Goal: Task Accomplishment & Management: Complete application form

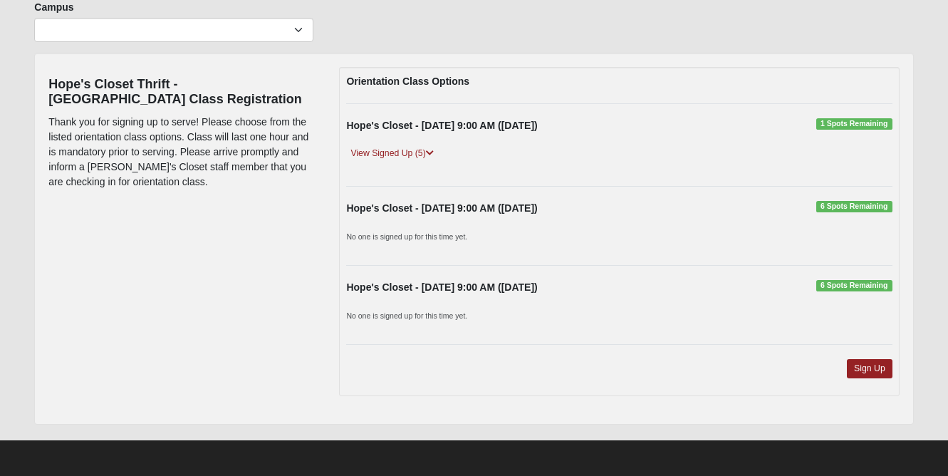
scroll to position [115, 0]
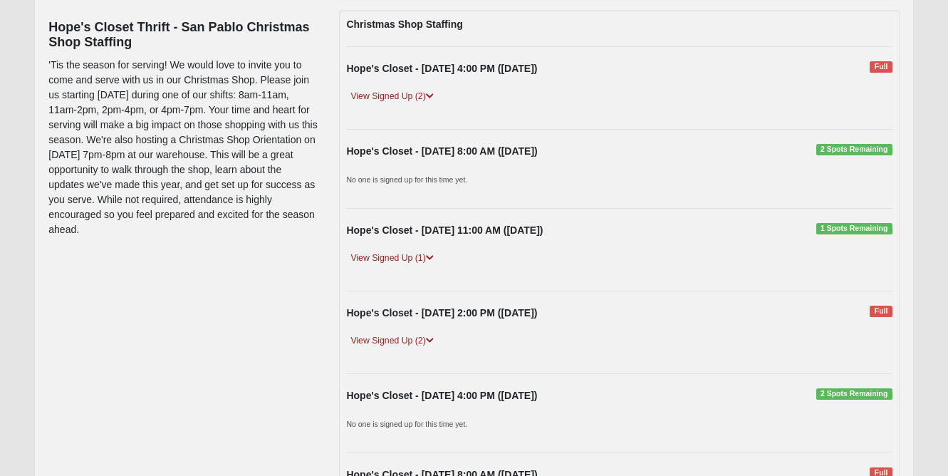
scroll to position [194, 0]
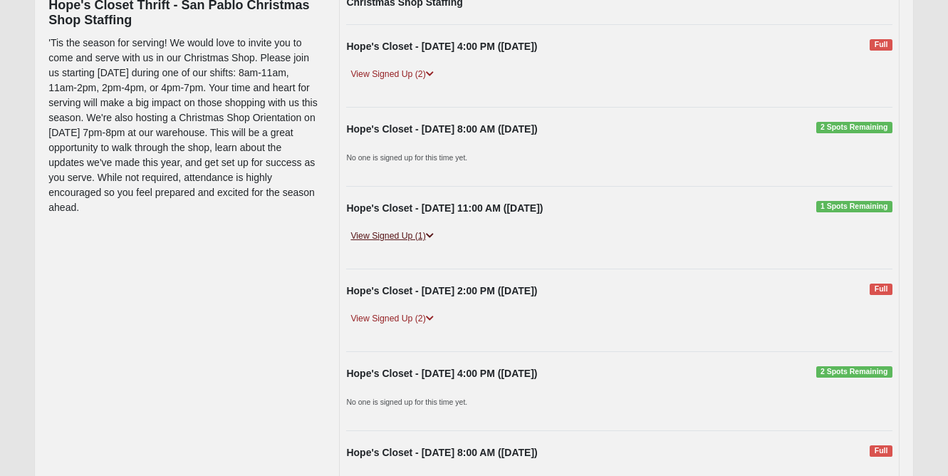
click at [414, 231] on link "View Signed Up (1)" at bounding box center [391, 236] width 91 height 15
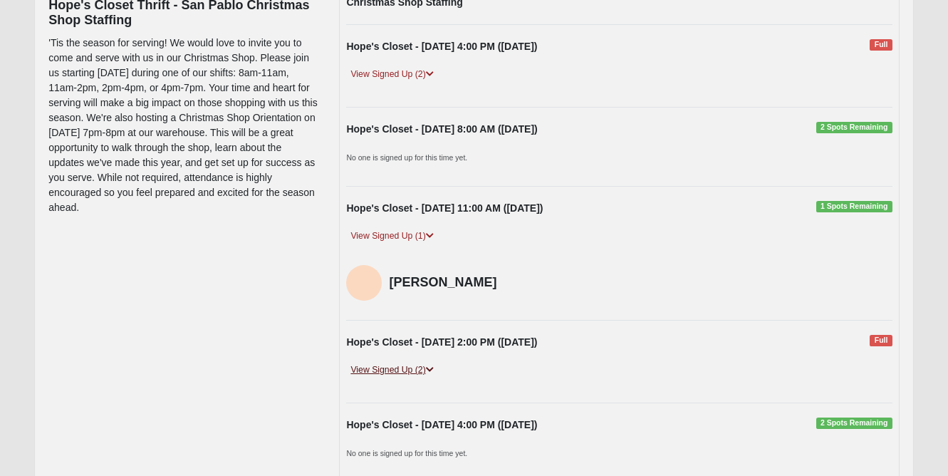
click at [409, 370] on link "View Signed Up (2)" at bounding box center [391, 369] width 91 height 15
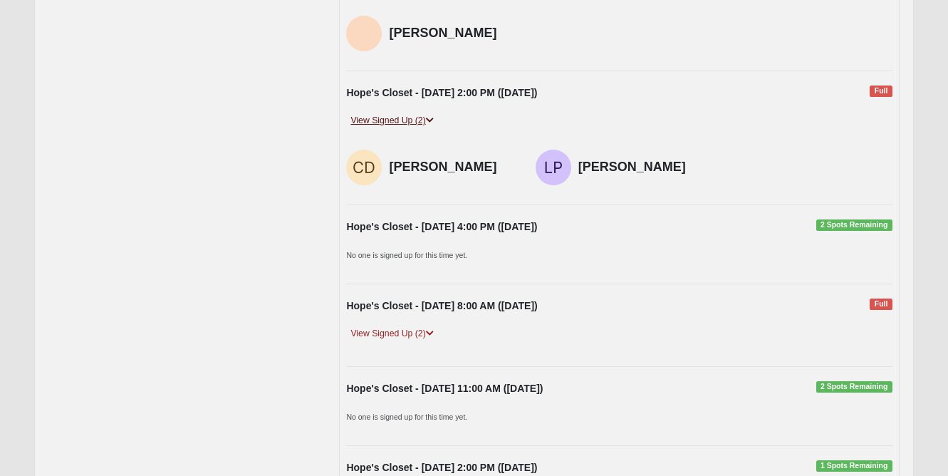
scroll to position [445, 0]
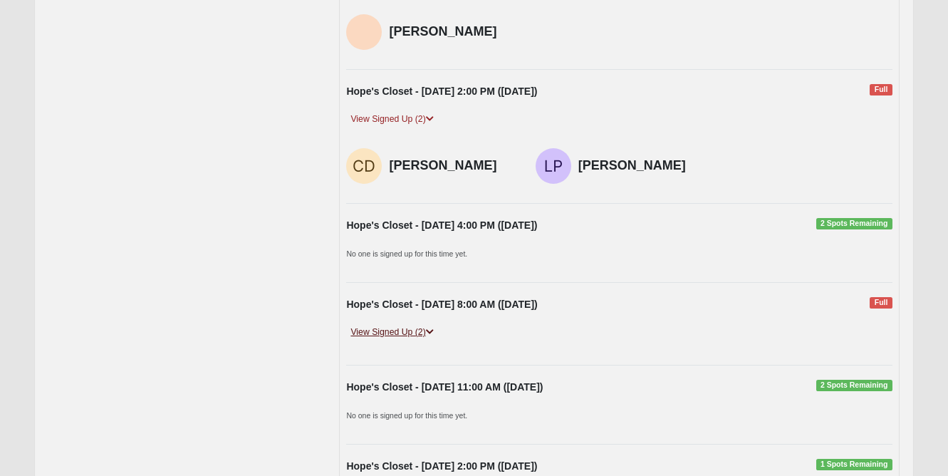
click at [407, 331] on link "View Signed Up (2)" at bounding box center [391, 332] width 91 height 15
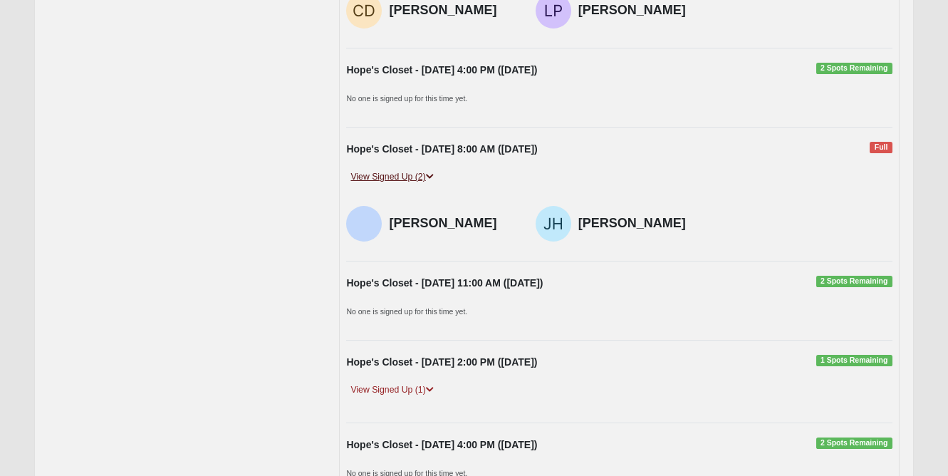
scroll to position [602, 0]
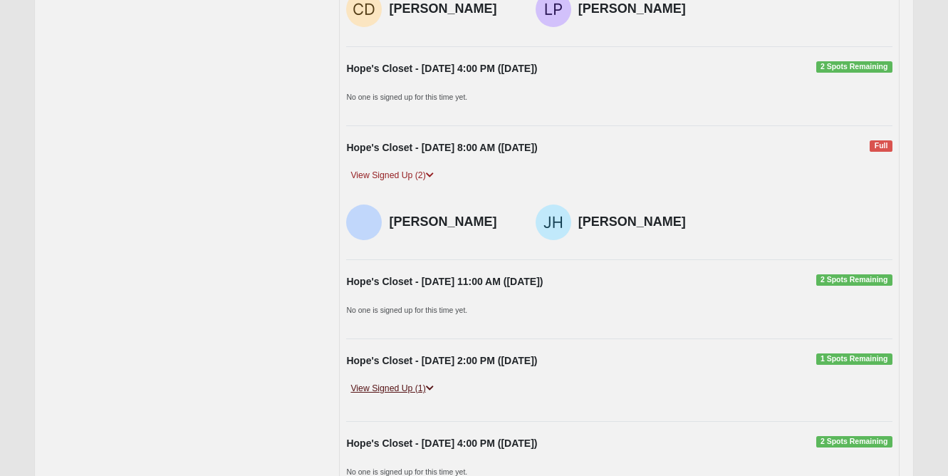
click at [411, 381] on link "View Signed Up (1)" at bounding box center [391, 388] width 91 height 15
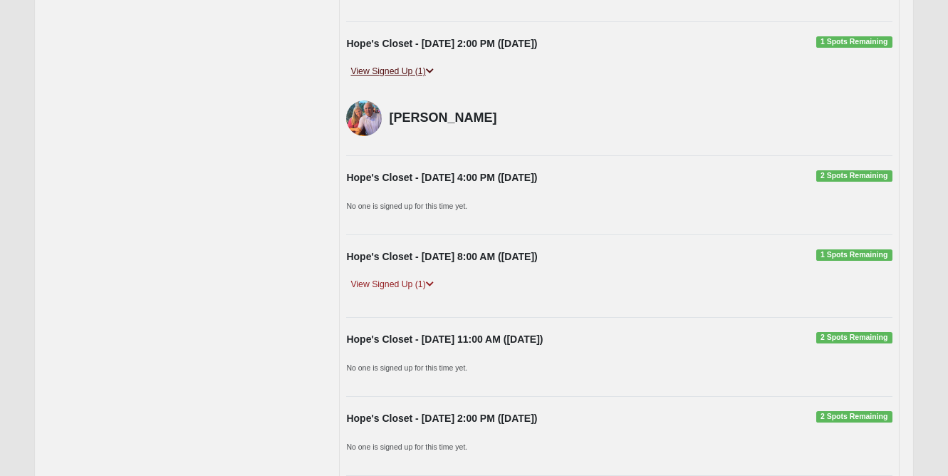
scroll to position [919, 0]
click at [424, 276] on link "View Signed Up (1)" at bounding box center [391, 283] width 91 height 15
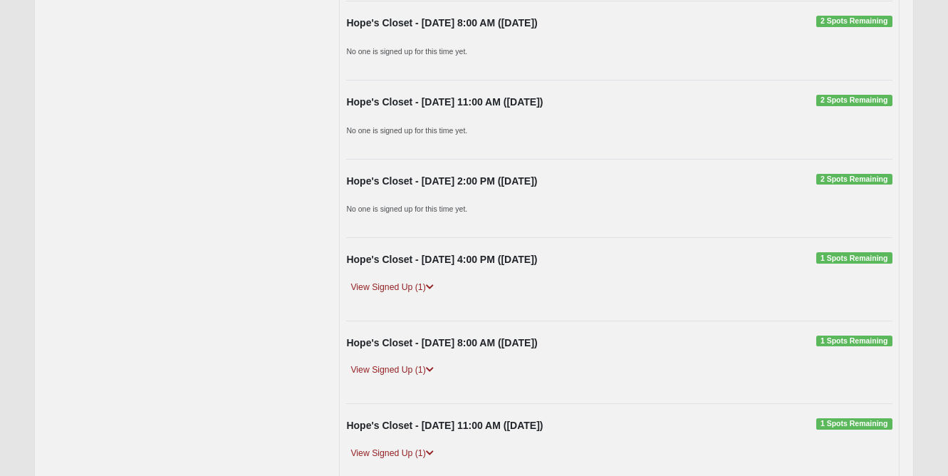
scroll to position [1846, 0]
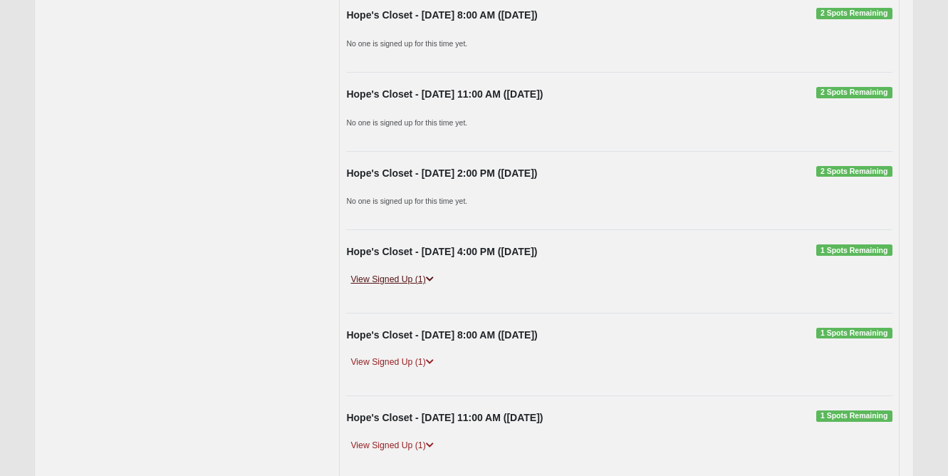
click at [420, 272] on link "View Signed Up (1)" at bounding box center [391, 279] width 91 height 15
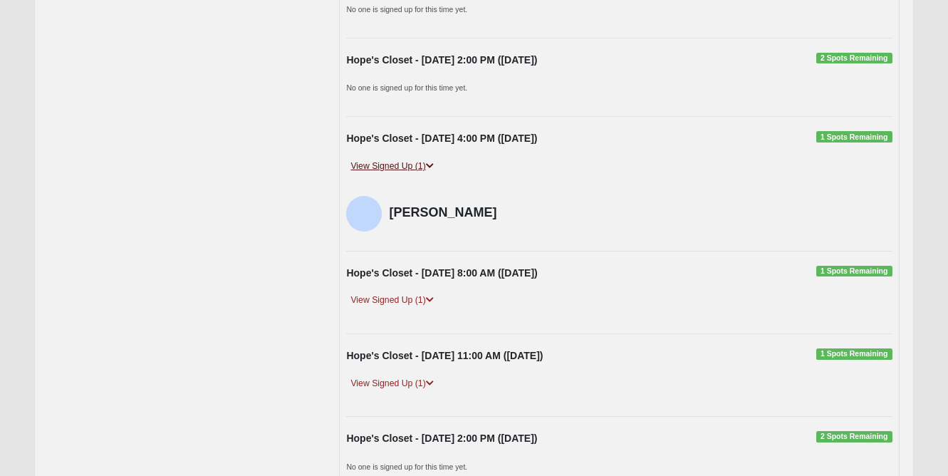
scroll to position [1961, 0]
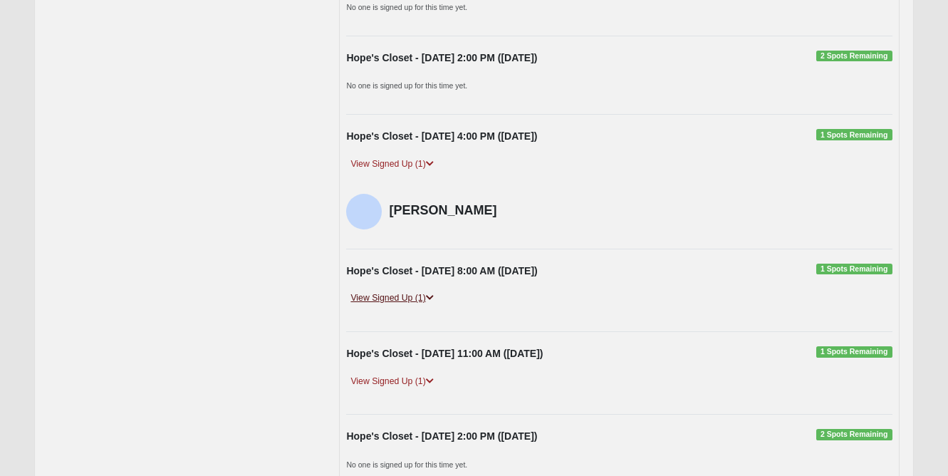
click at [419, 291] on link "View Signed Up (1)" at bounding box center [391, 298] width 91 height 15
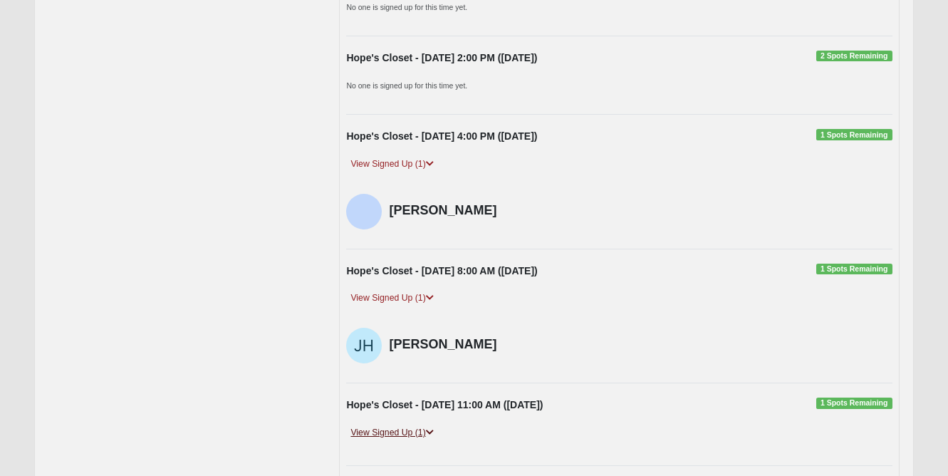
click at [416, 425] on link "View Signed Up (1)" at bounding box center [391, 432] width 91 height 15
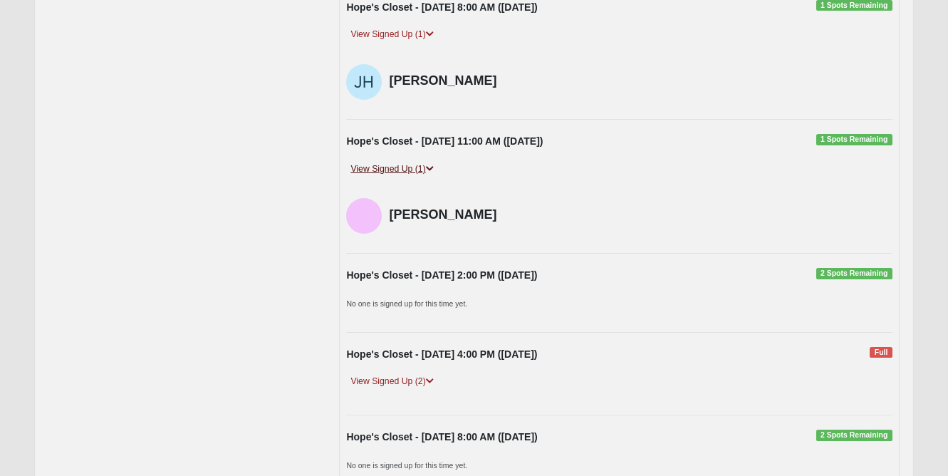
scroll to position [2226, 0]
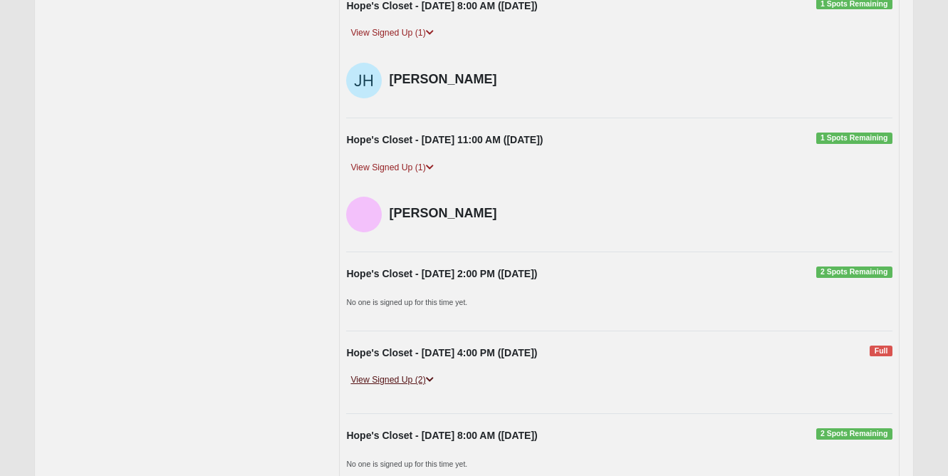
click at [412, 372] on link "View Signed Up (2)" at bounding box center [391, 379] width 91 height 15
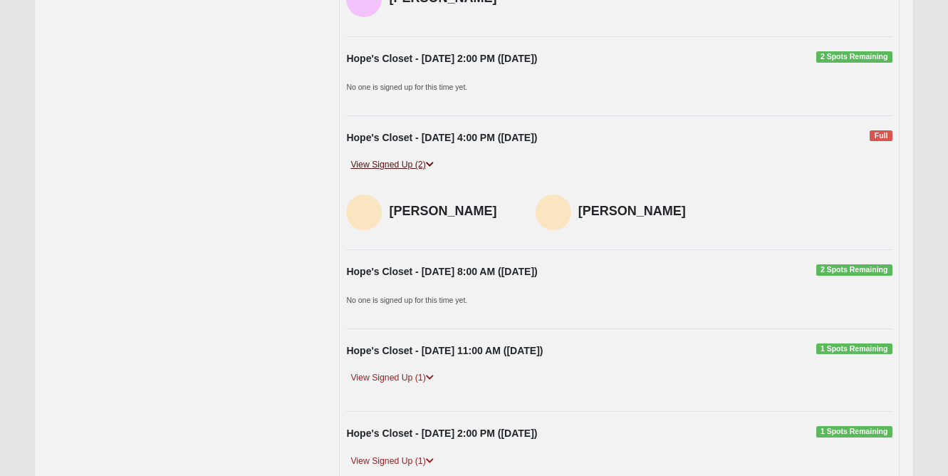
scroll to position [2442, 0]
